Goal: Check status: Check status

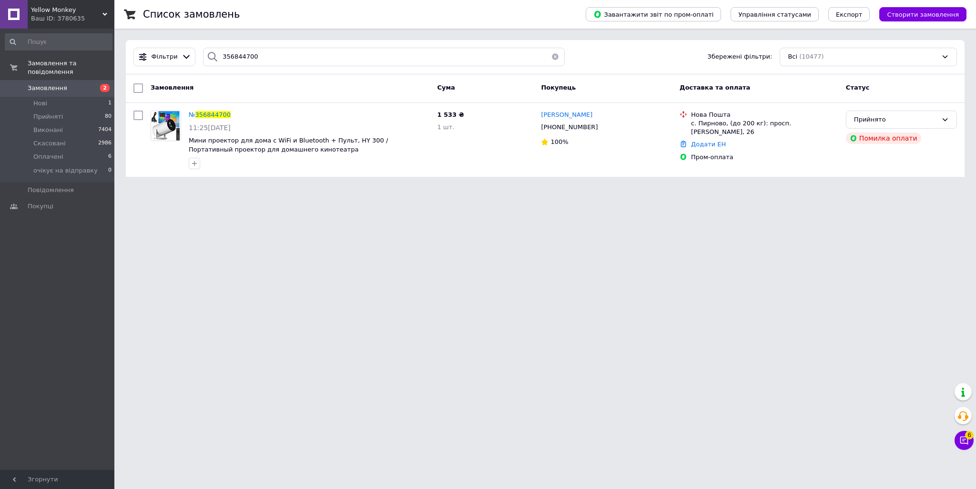
click at [102, 14] on icon at bounding box center [104, 14] width 5 height 5
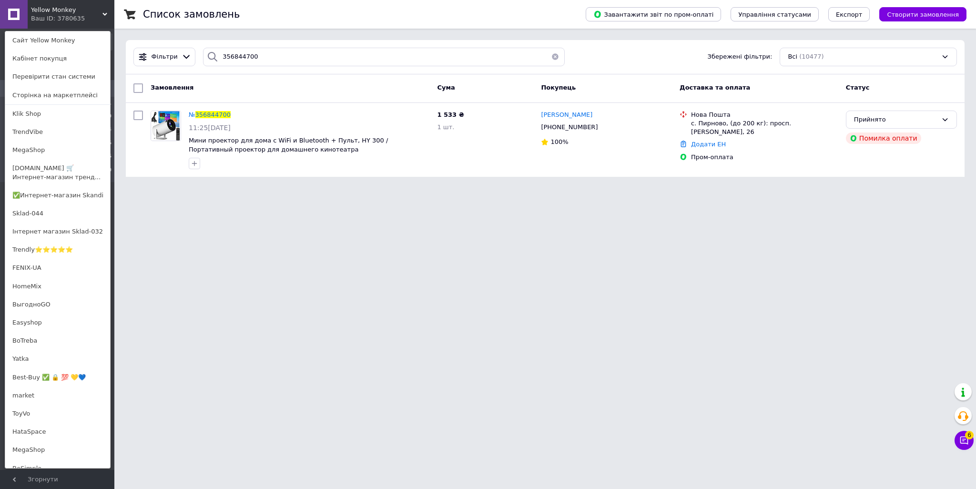
scroll to position [382, 0]
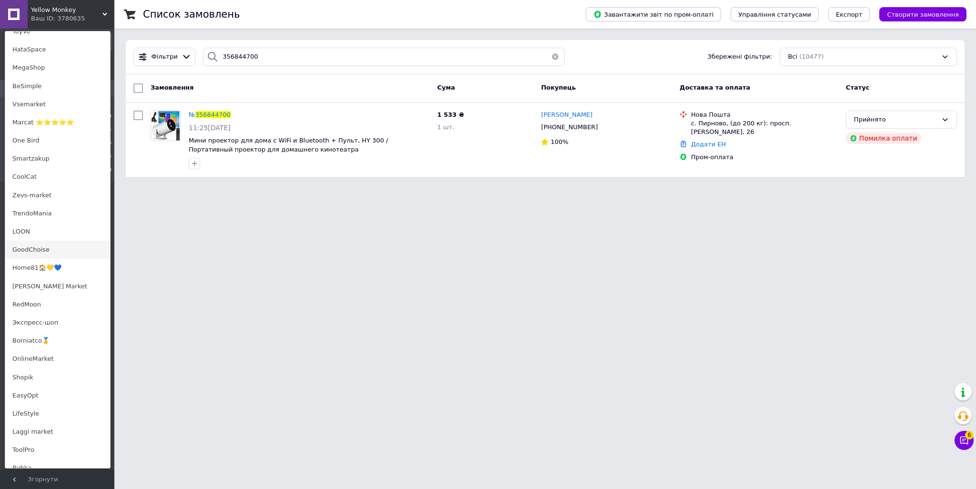
click at [33, 252] on link "GoodChoise" at bounding box center [57, 250] width 105 height 18
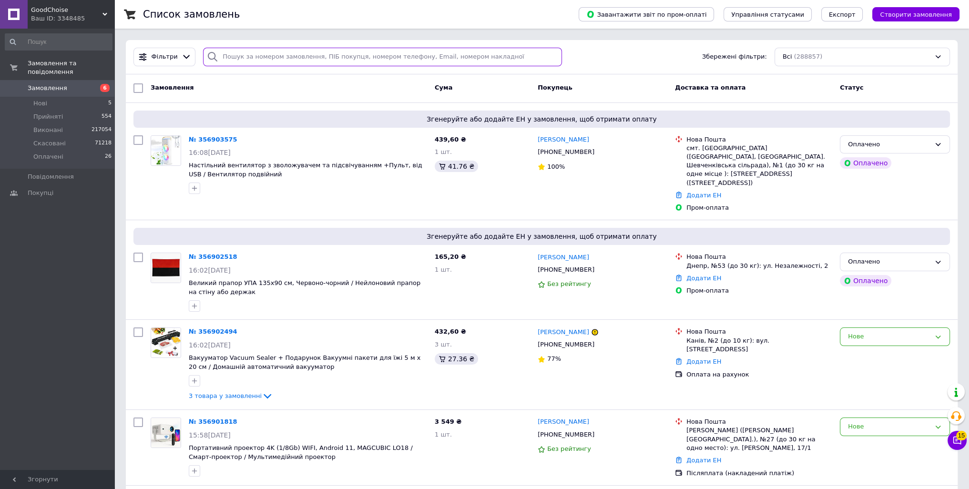
click at [268, 58] on input "search" at bounding box center [382, 57] width 358 height 19
paste input "356876574"
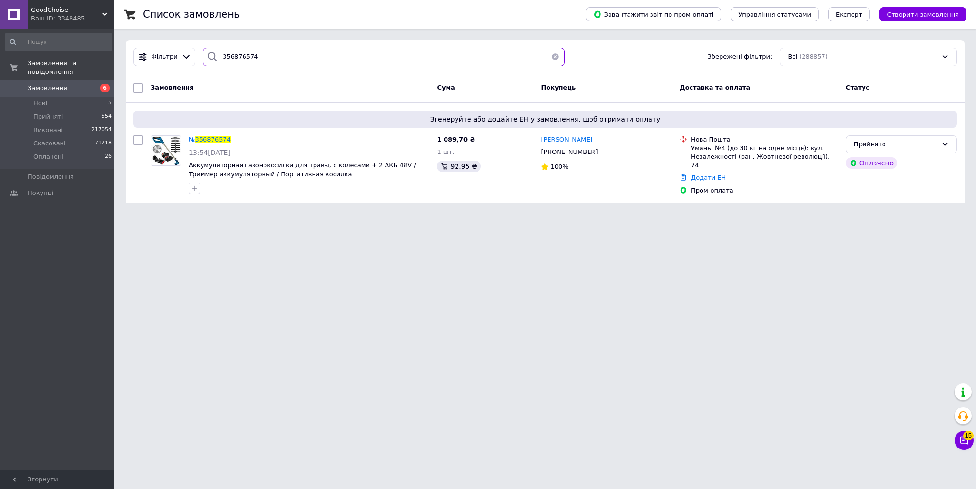
type input "356876574"
click at [195, 136] on span "№" at bounding box center [192, 139] width 7 height 7
